Goal: Task Accomplishment & Management: Use online tool/utility

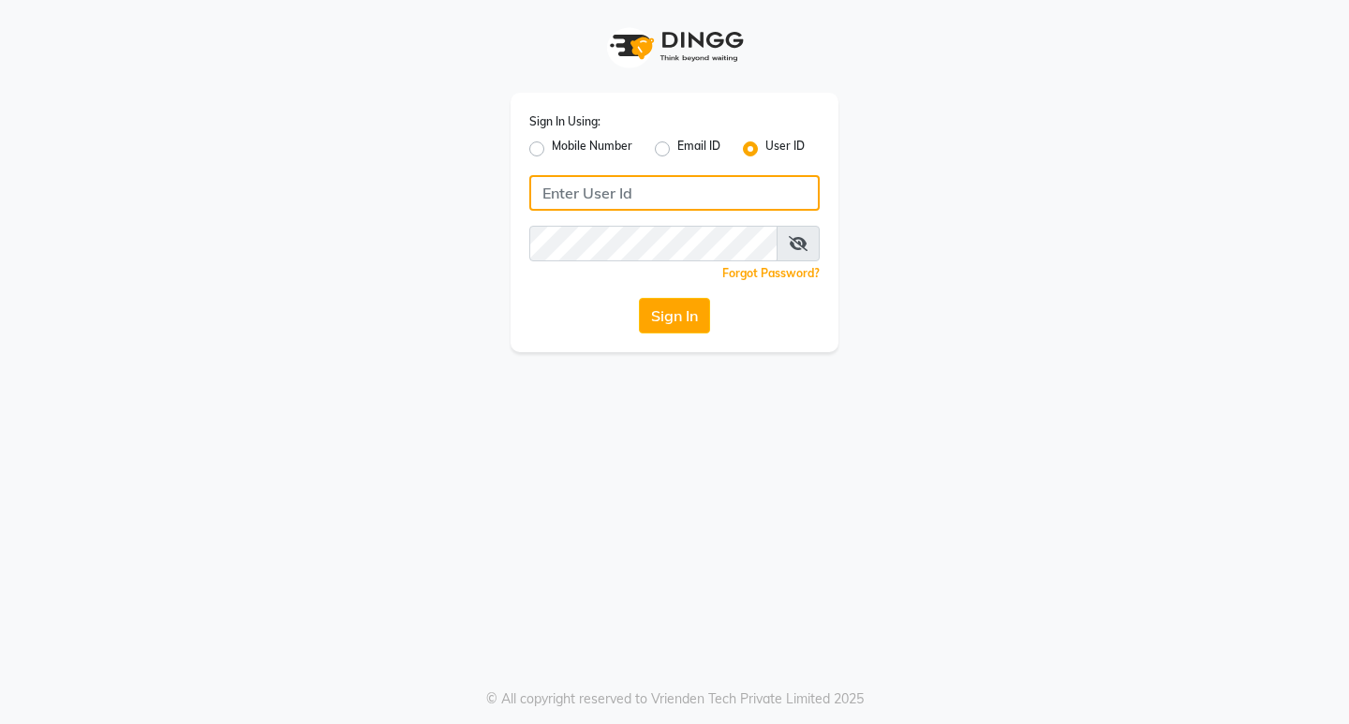
click at [559, 204] on input "Username" at bounding box center [674, 193] width 290 height 36
type input "perfectimage"
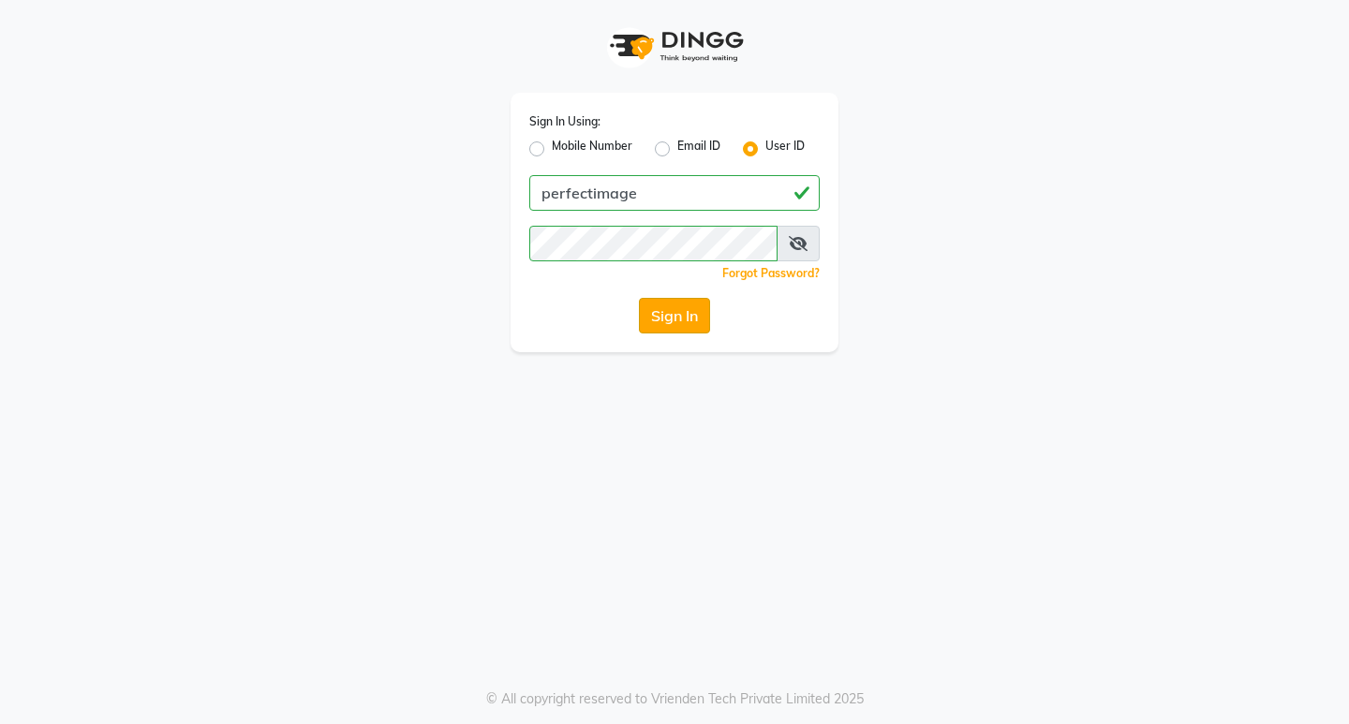
click at [658, 310] on button "Sign In" at bounding box center [674, 316] width 71 height 36
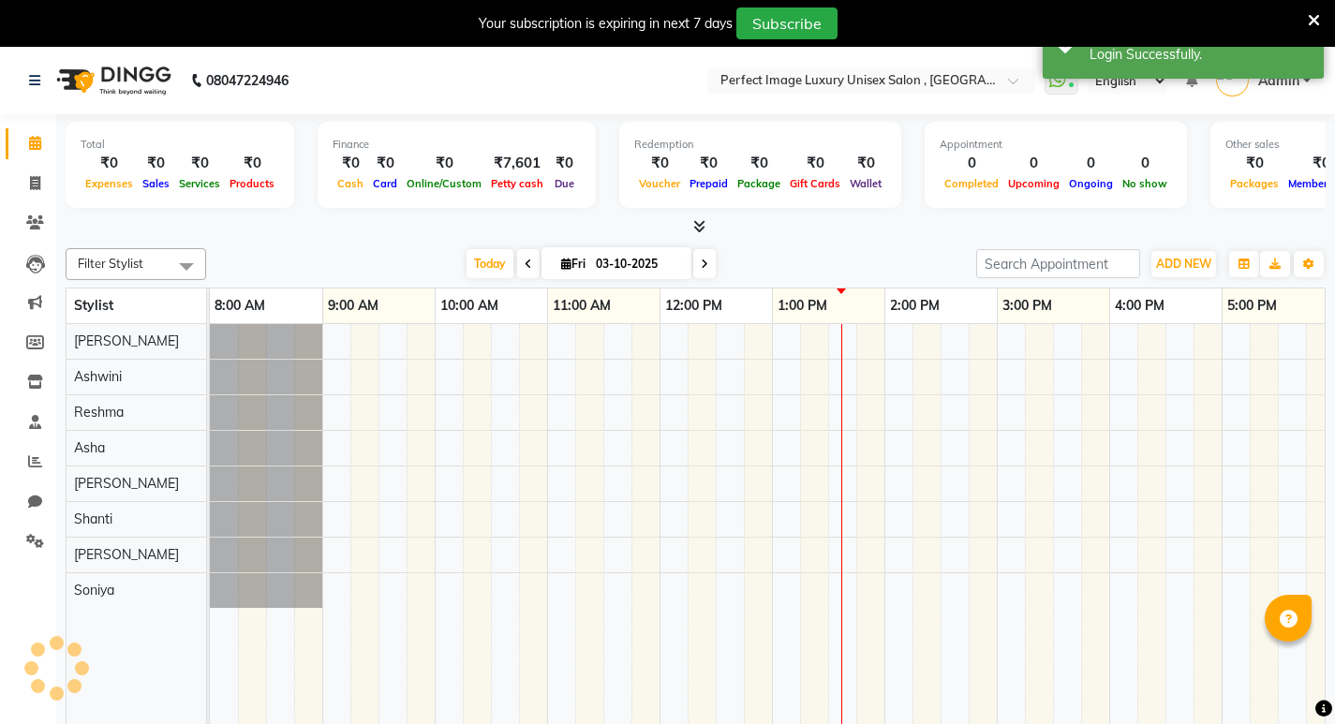
scroll to position [0, 459]
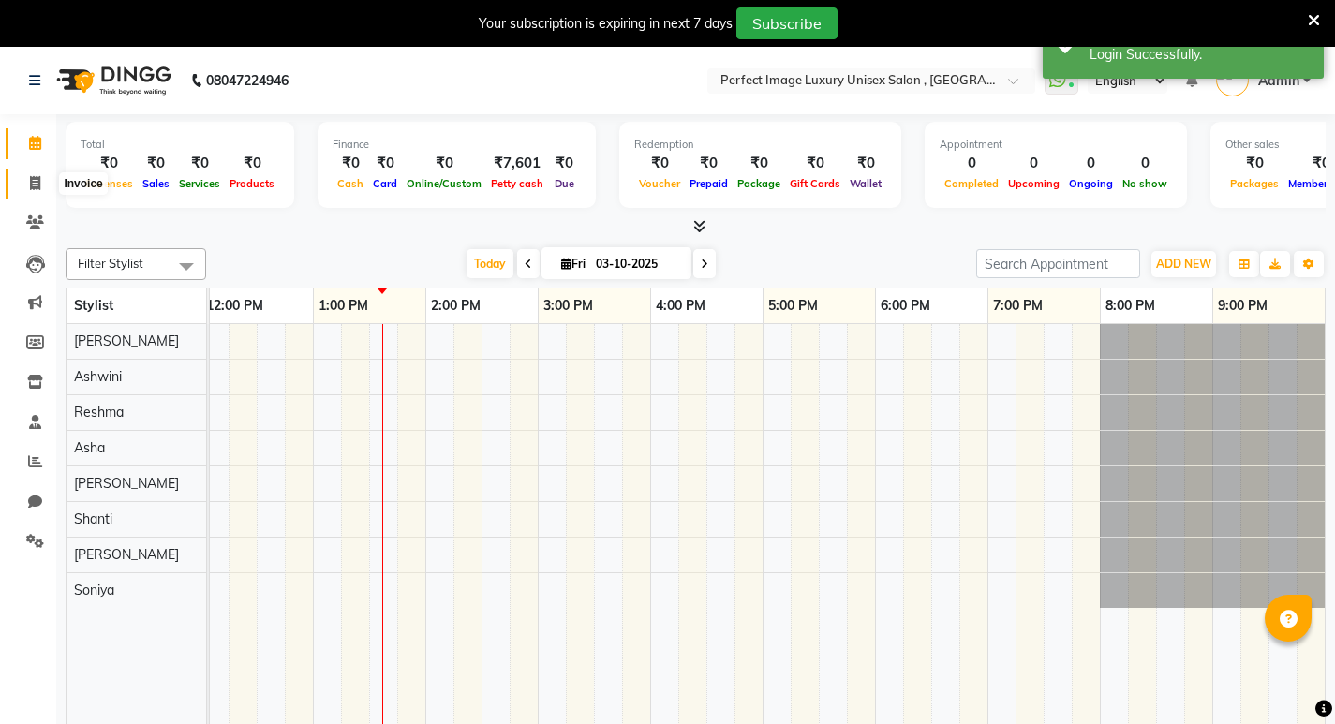
click at [24, 185] on span at bounding box center [35, 184] width 33 height 22
select select "service"
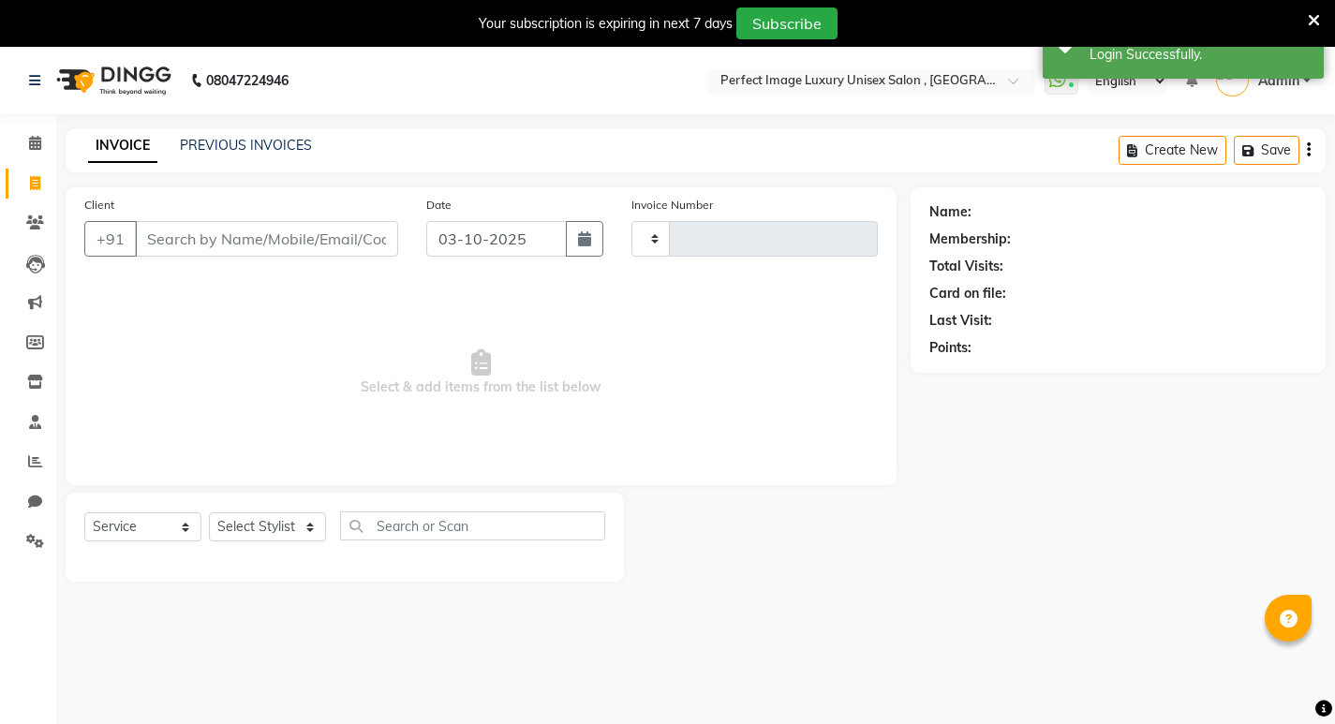
type input "0633"
select select "5078"
